Goal: Task Accomplishment & Management: Manage account settings

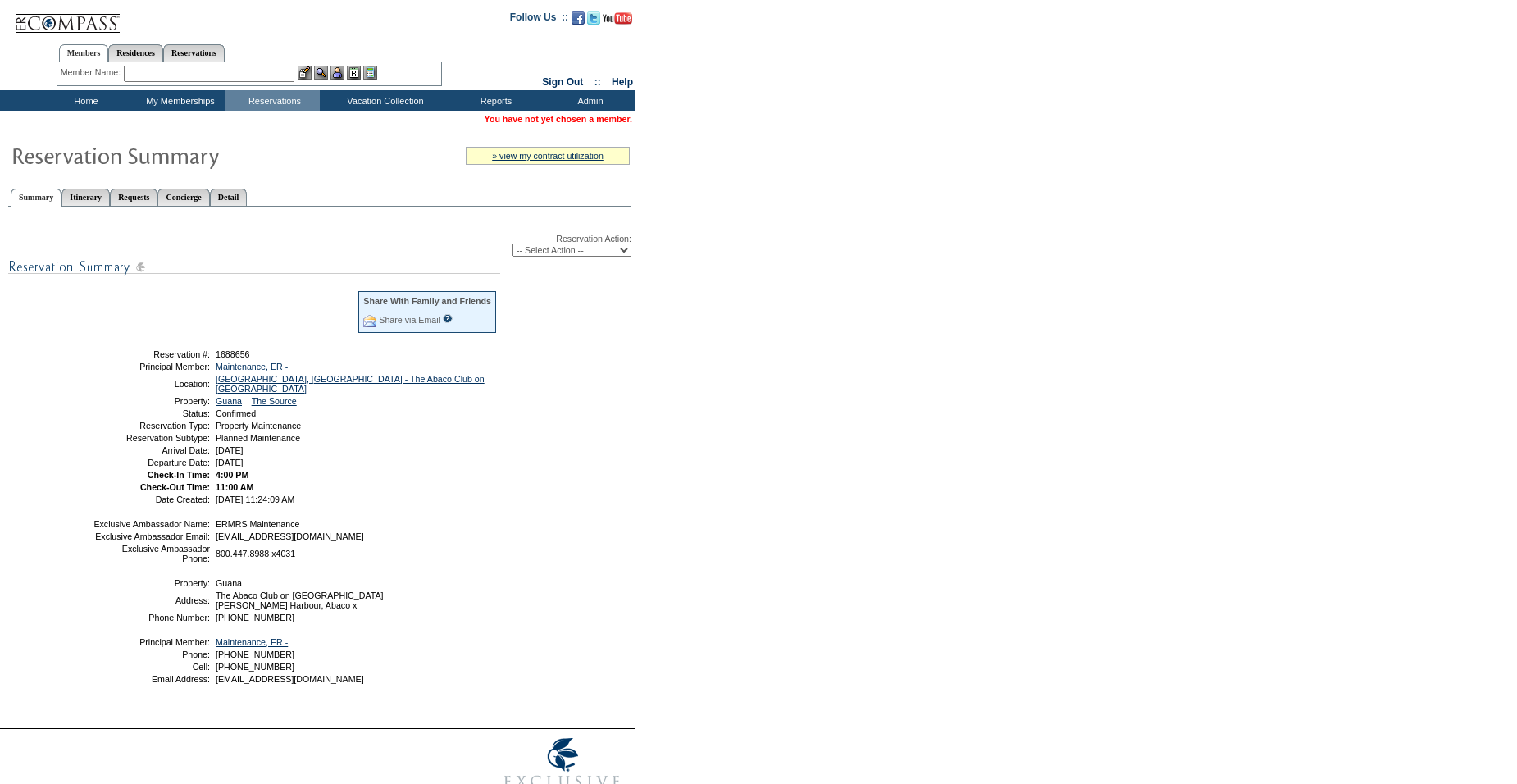
click at [516, 256] on select "-- Select Action -- Modify Reservation Dates Modify Reservation Cost Modify Occ…" at bounding box center [572, 250] width 119 height 14
select select "ChangeDates"
click at [513, 246] on select "-- Select Action -- Modify Reservation Dates Modify Reservation Cost Modify Occ…" at bounding box center [572, 250] width 119 height 14
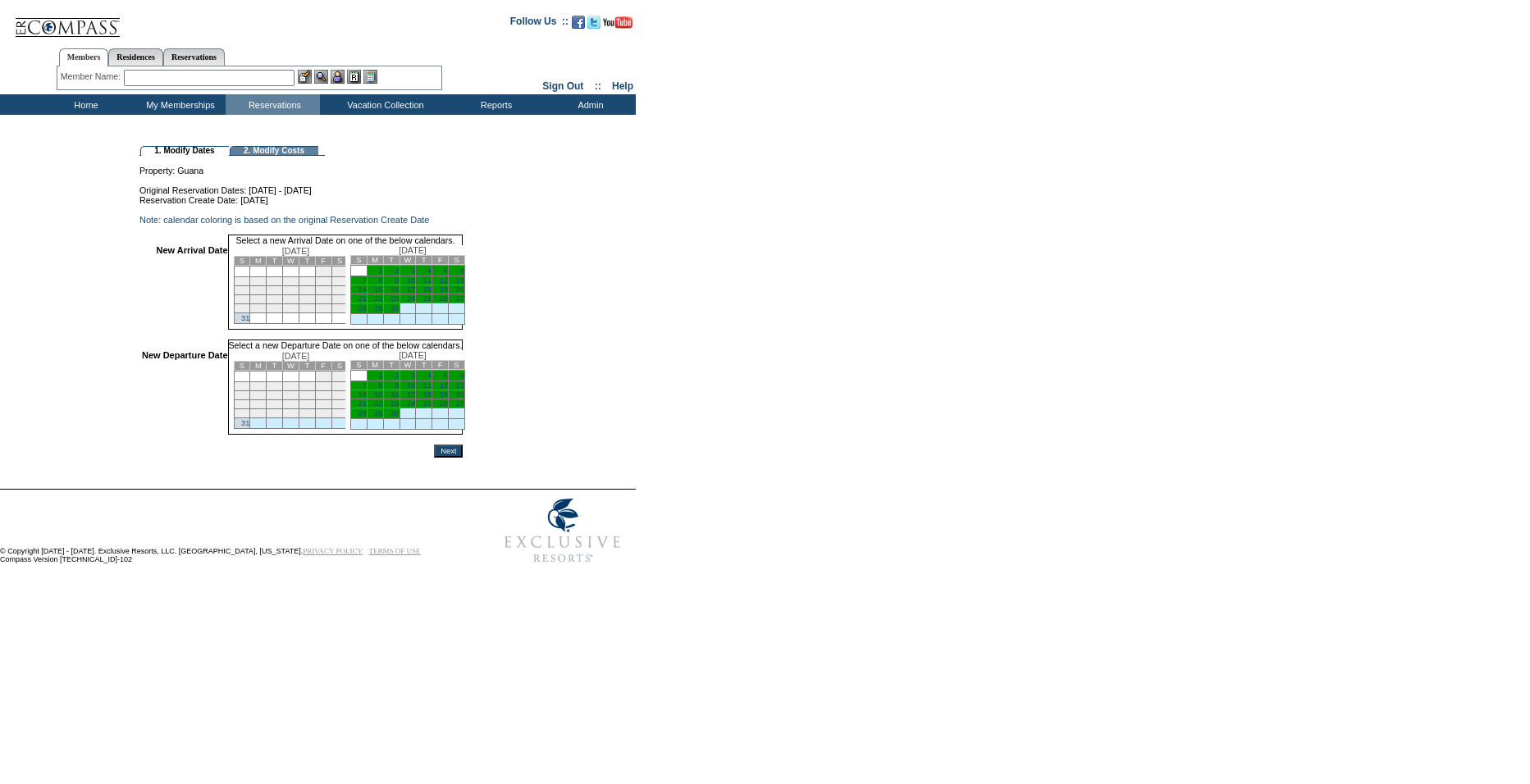
click at [383, 277] on td "1" at bounding box center [374, 271] width 16 height 11
